Goal: Information Seeking & Learning: Learn about a topic

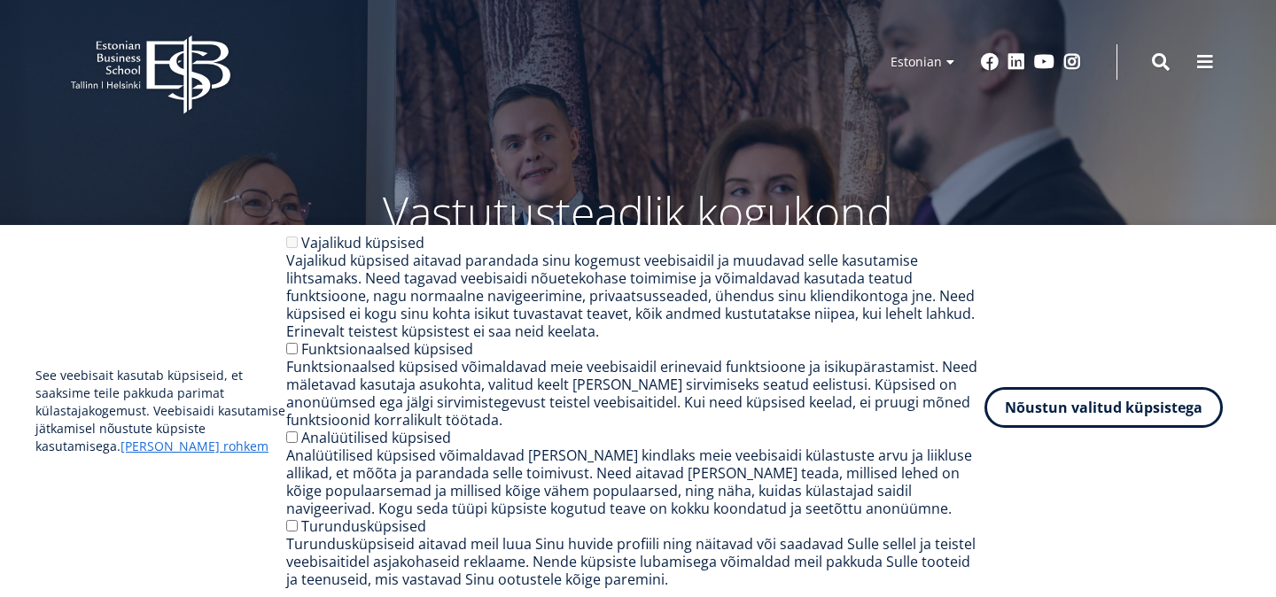
click at [1038, 423] on button "Nõustun valitud küpsistega" at bounding box center [1103, 407] width 238 height 41
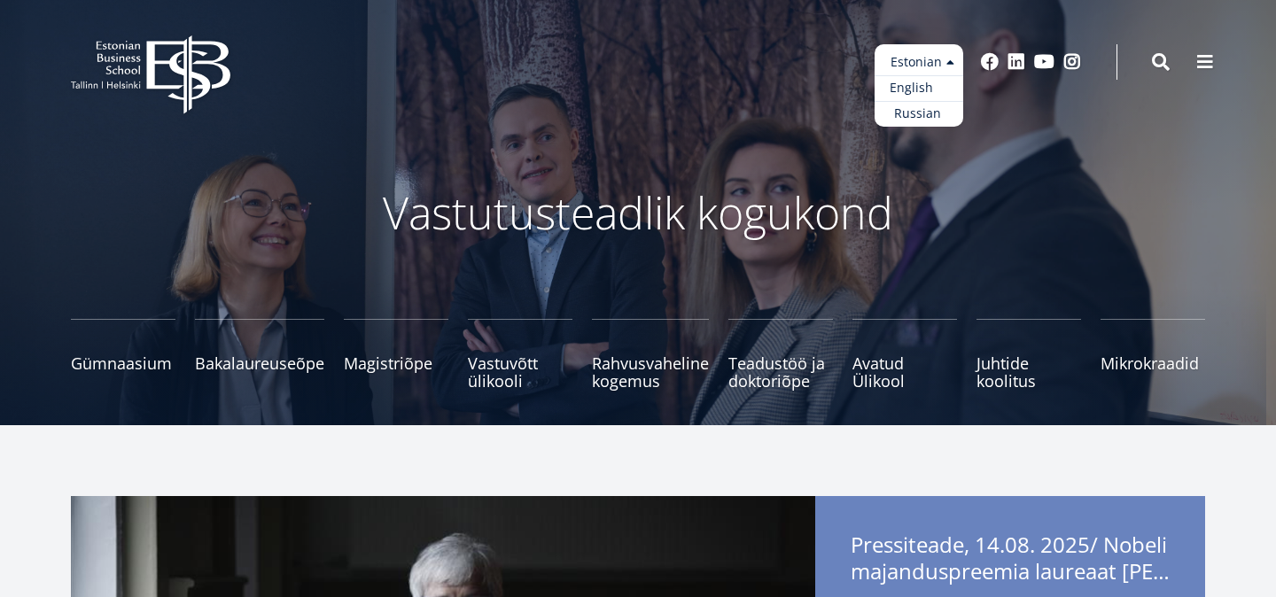
click at [932, 87] on link "English" at bounding box center [918, 88] width 89 height 26
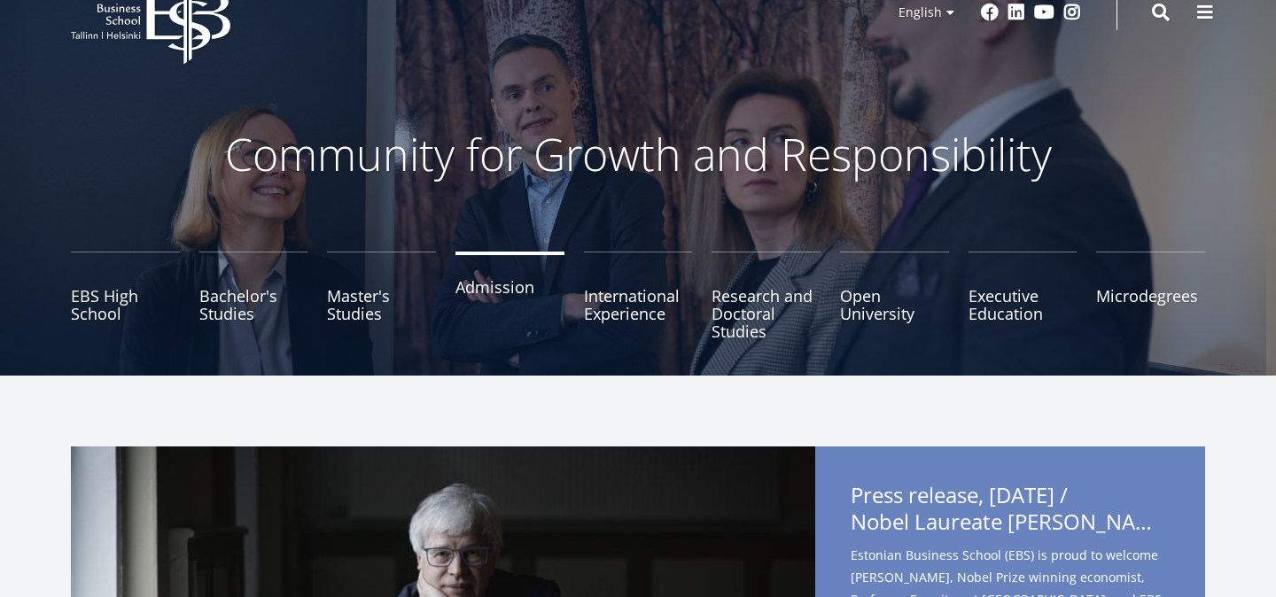
scroll to position [36, 0]
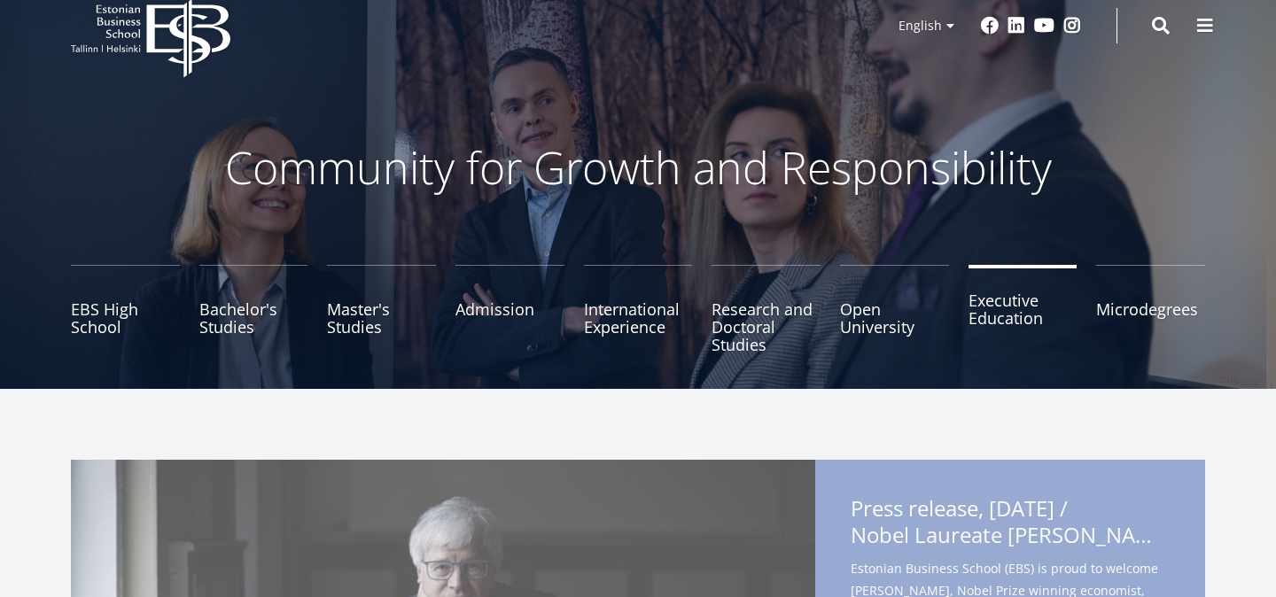
click at [995, 321] on link "Executive Education" at bounding box center [1022, 309] width 109 height 89
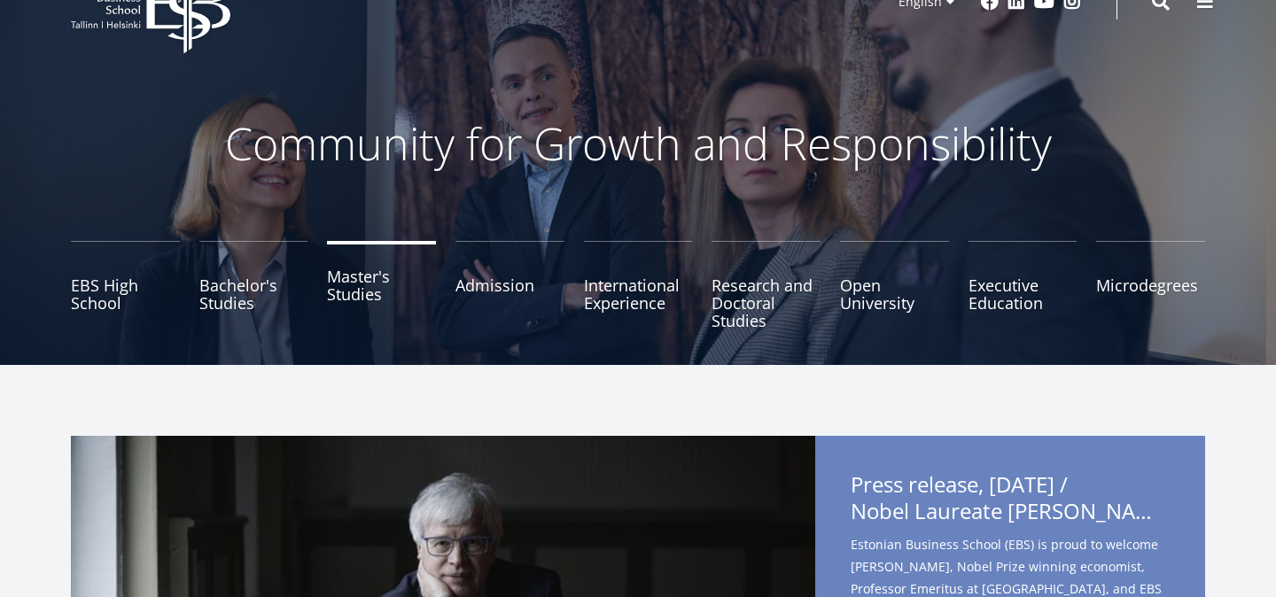
scroll to position [74, 0]
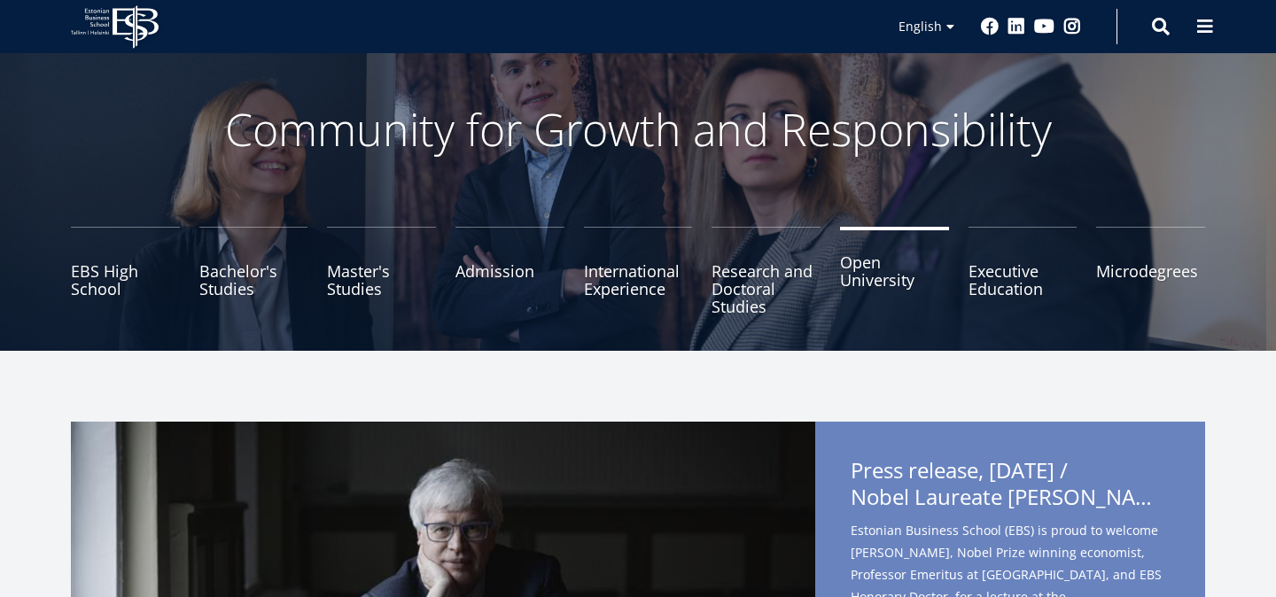
click at [869, 293] on link "Open University" at bounding box center [894, 271] width 109 height 89
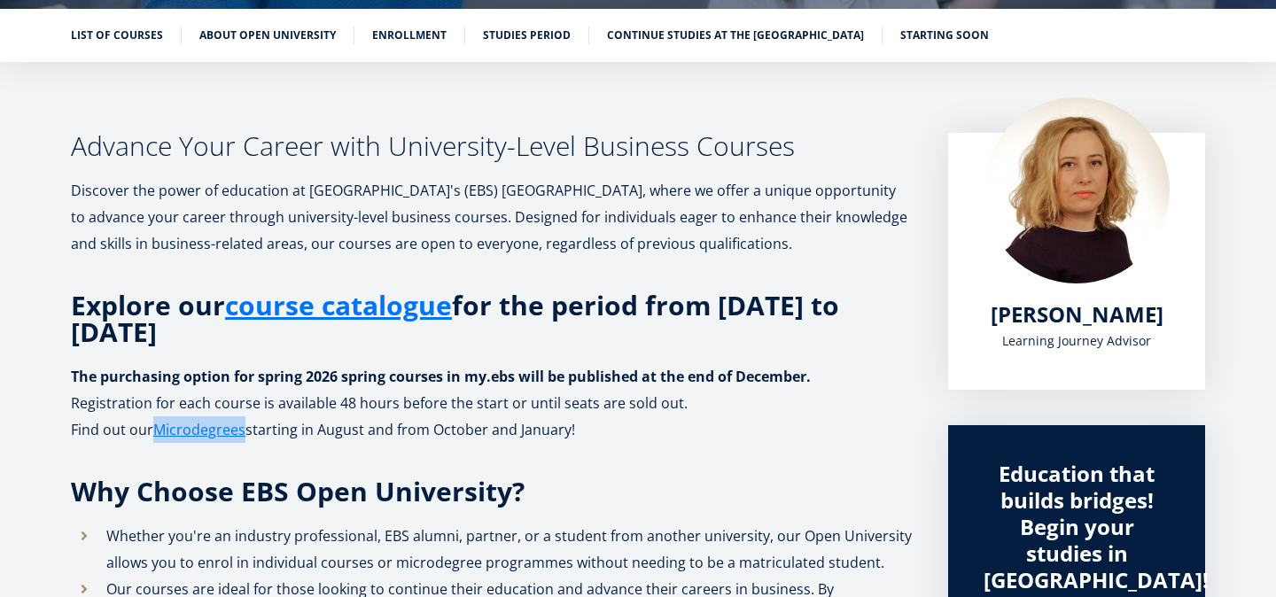
scroll to position [279, 0]
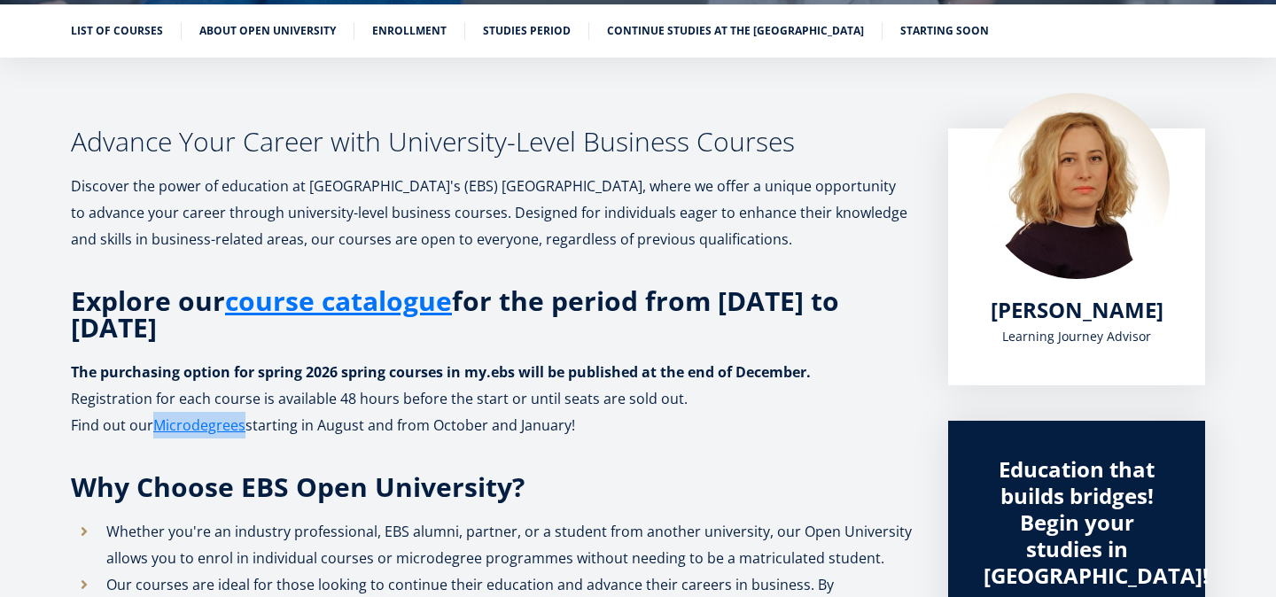
click at [108, 381] on strong "The purchasing option for spring 2026 spring courses in my.ebs will be publishe…" at bounding box center [441, 371] width 740 height 19
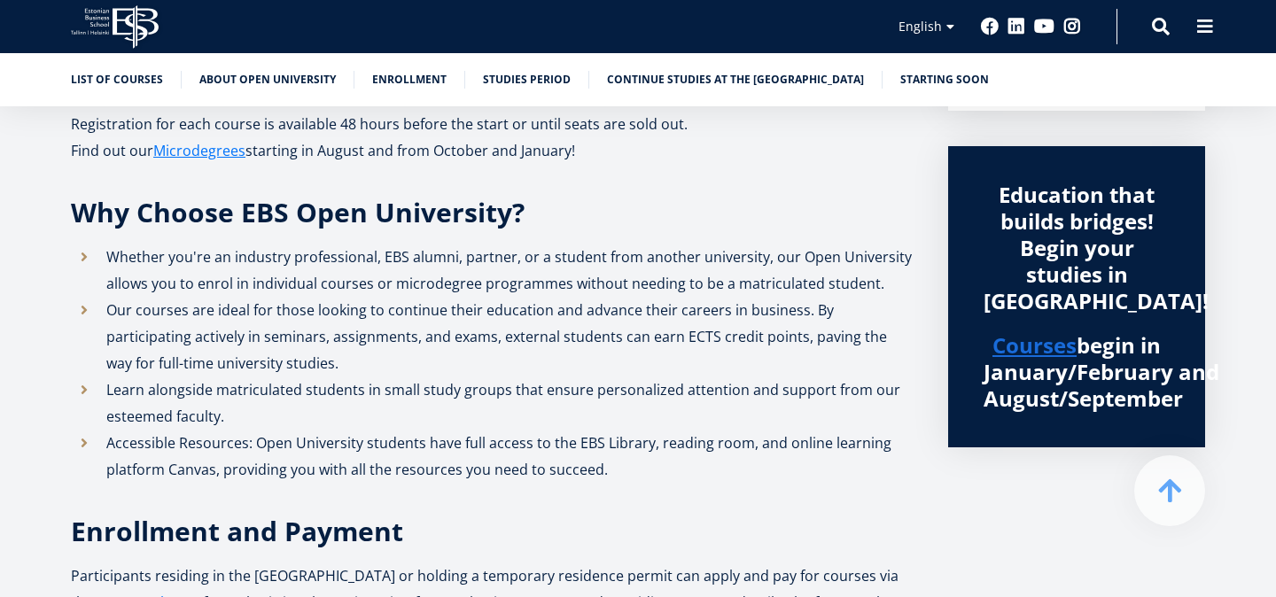
scroll to position [555, 0]
